Goal: Information Seeking & Learning: Find specific fact

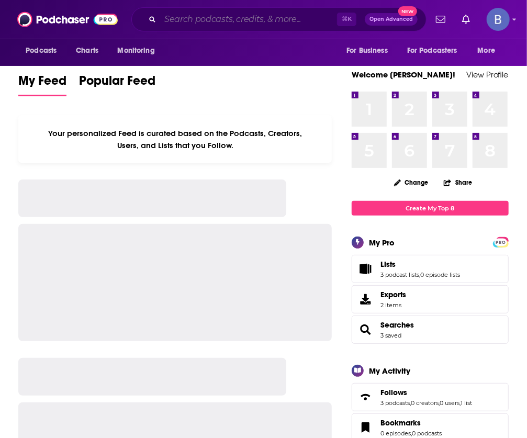
click at [198, 16] on input "Search podcasts, credits, & more..." at bounding box center [248, 19] width 177 height 17
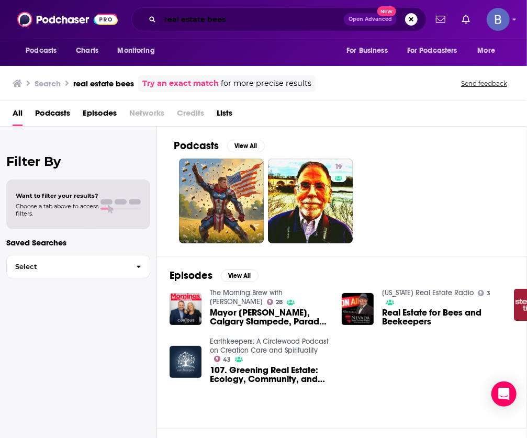
click at [228, 20] on input "real estate bees" at bounding box center [252, 19] width 184 height 17
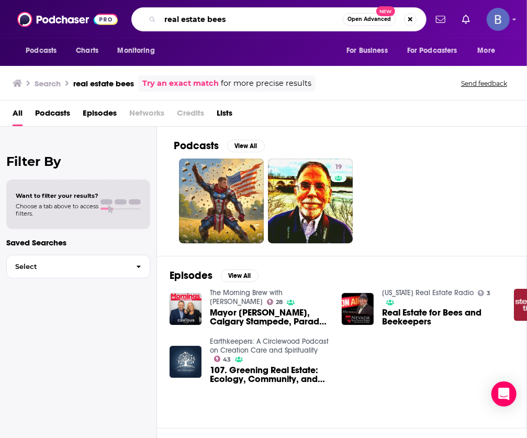
drag, startPoint x: 232, startPoint y: 19, endPoint x: 138, endPoint y: 19, distance: 94.2
click at [138, 19] on div "real estate bees Open Advanced New" at bounding box center [278, 19] width 295 height 24
type input "[PERSON_NAME]"
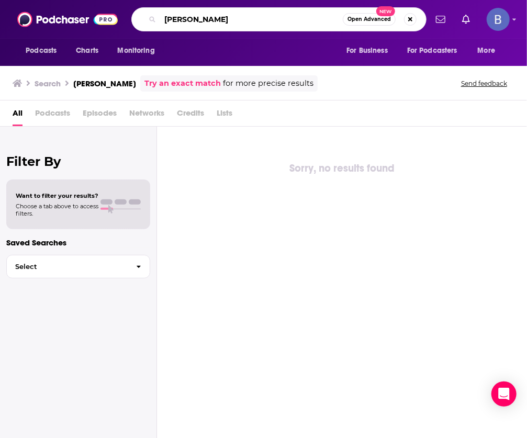
drag, startPoint x: 233, startPoint y: 21, endPoint x: 138, endPoint y: 21, distance: 94.7
click at [138, 21] on div "[PERSON_NAME] Open Advanced New" at bounding box center [278, 19] width 295 height 24
